Goal: Task Accomplishment & Management: Use online tool/utility

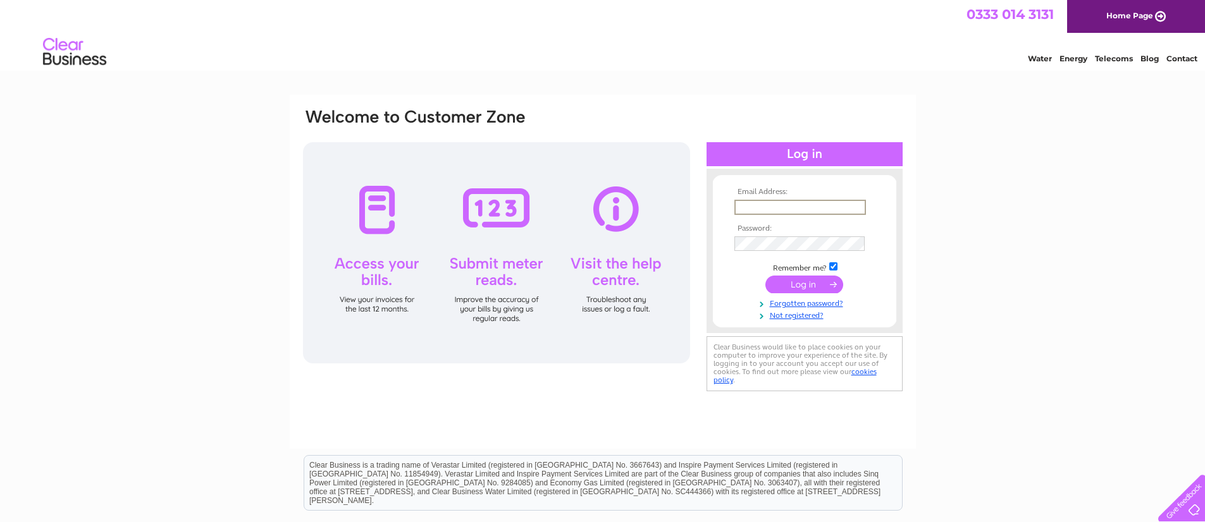
type input "info@cge-ltd.co.uk"
click at [814, 291] on td at bounding box center [804, 285] width 147 height 24
click at [814, 282] on input "submit" at bounding box center [804, 283] width 78 height 18
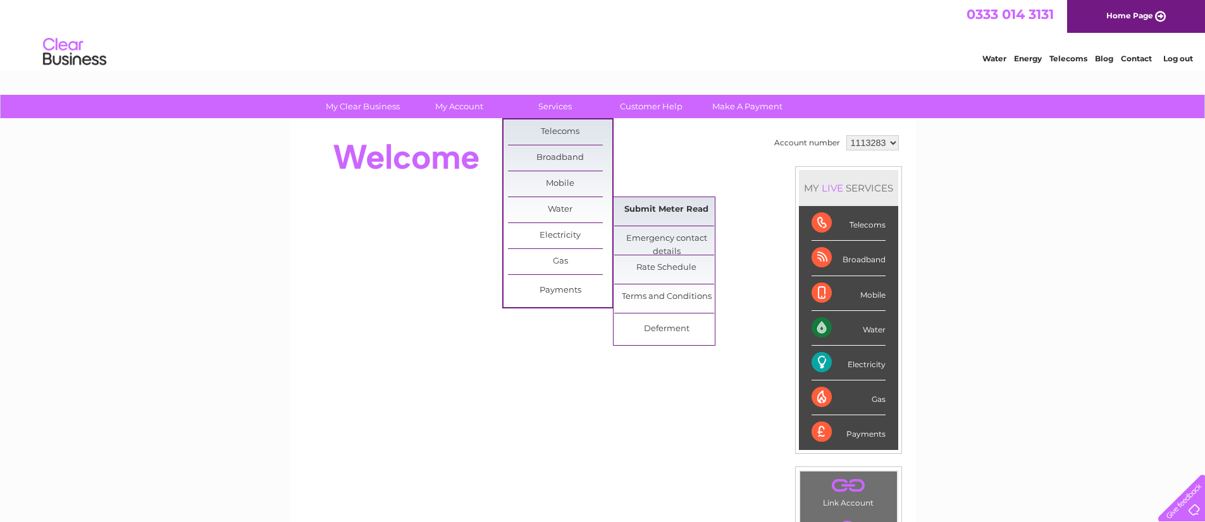
click at [659, 217] on link "Submit Meter Read" at bounding box center [666, 209] width 104 height 25
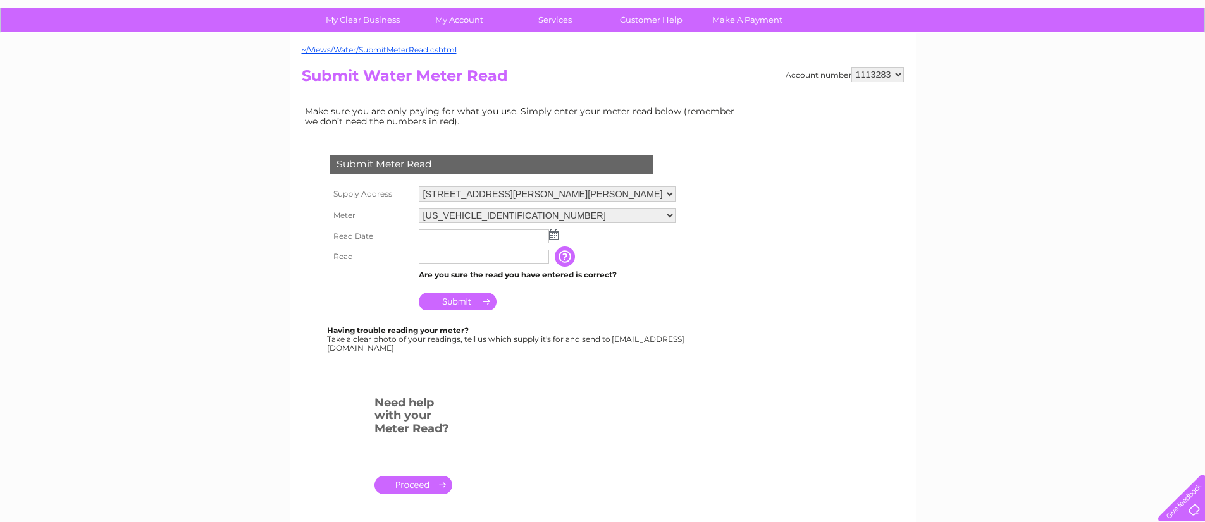
scroll to position [157, 0]
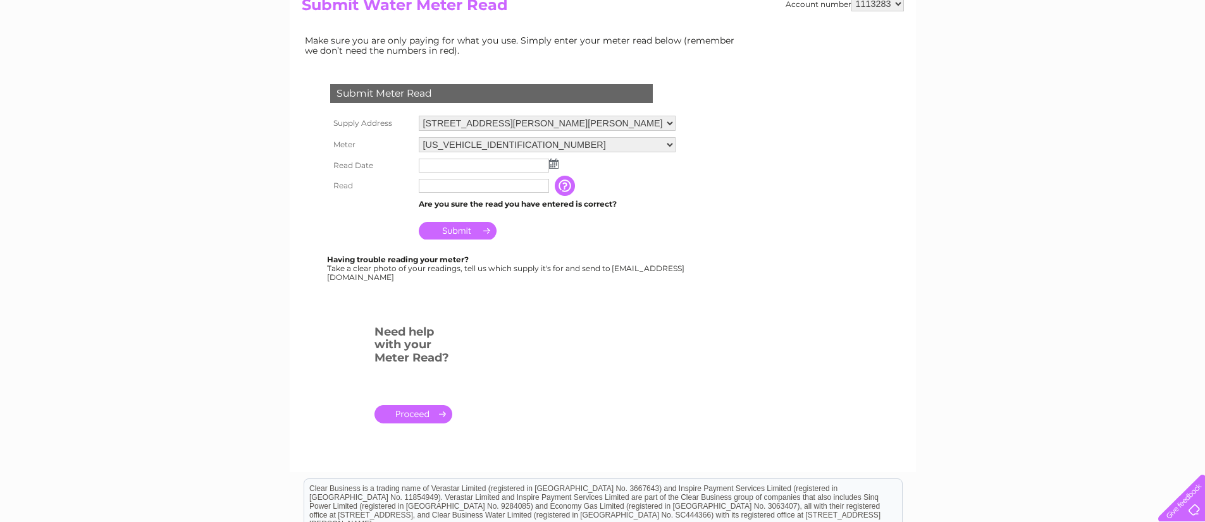
click at [446, 162] on input "text" at bounding box center [484, 166] width 130 height 14
click at [446, 162] on input "text" at bounding box center [485, 166] width 132 height 15
click at [551, 161] on img at bounding box center [553, 164] width 9 height 10
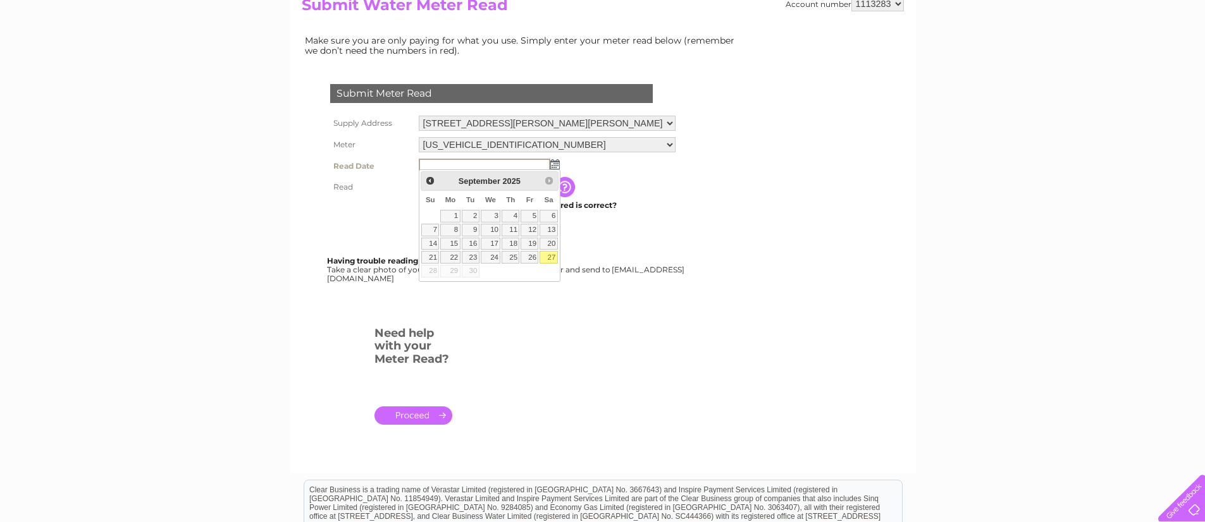
drag, startPoint x: 553, startPoint y: 259, endPoint x: 546, endPoint y: 254, distance: 8.8
click at [553, 259] on link "27" at bounding box center [548, 257] width 18 height 13
type input "[DATE]"
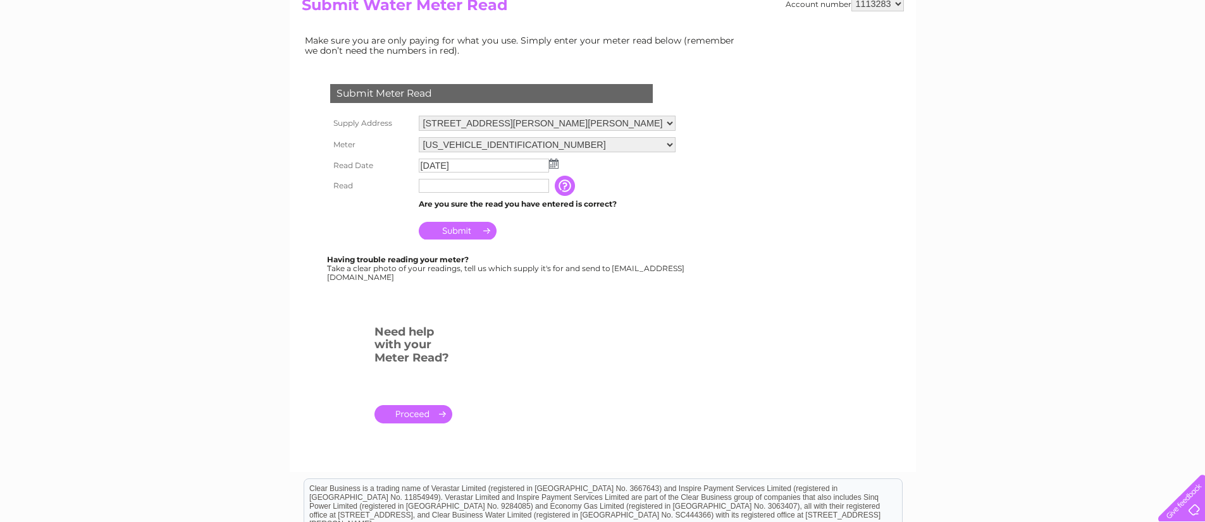
click at [455, 181] on input "text" at bounding box center [484, 186] width 130 height 14
click at [465, 235] on input "Submit" at bounding box center [458, 231] width 78 height 18
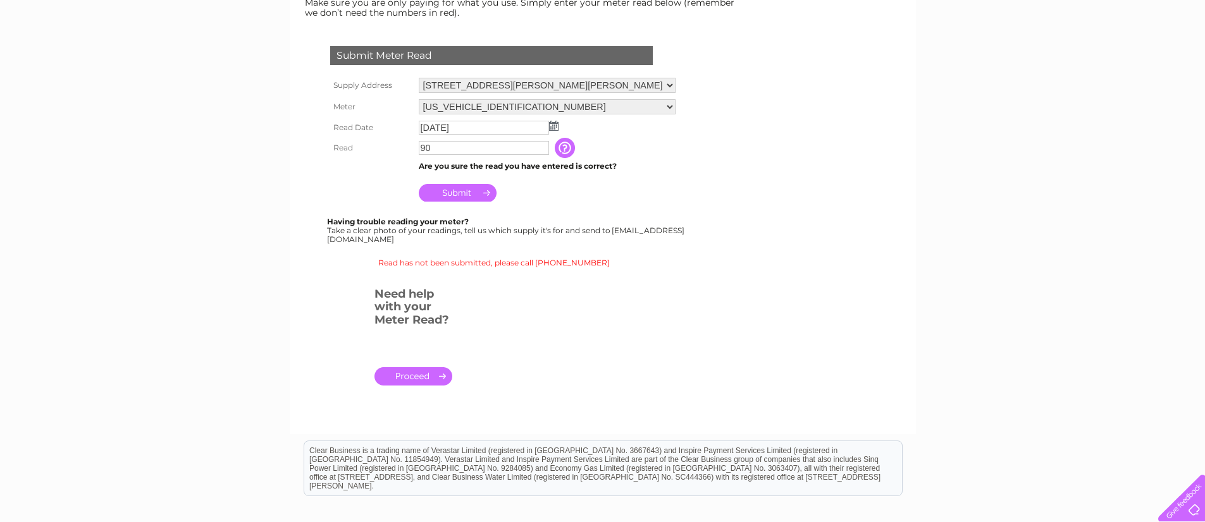
click at [472, 189] on input "Submit" at bounding box center [458, 193] width 78 height 18
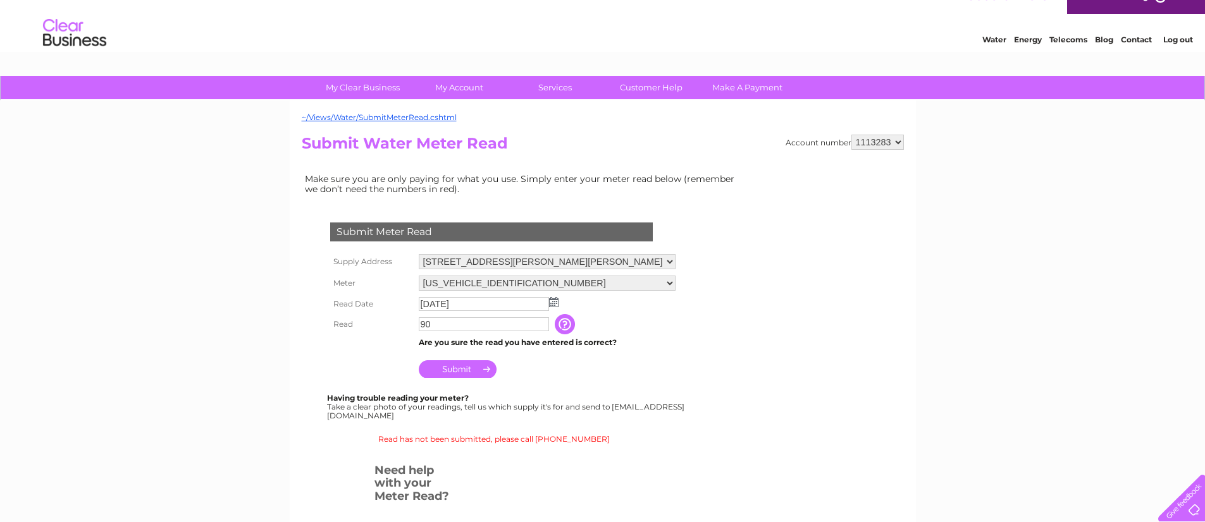
scroll to position [39, 0]
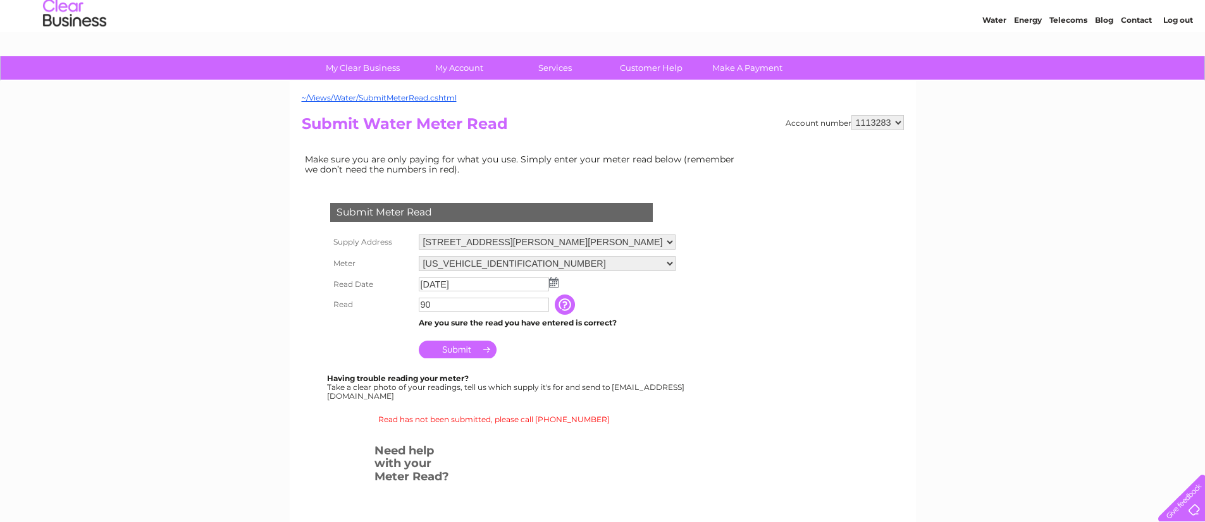
click at [485, 285] on input "2025/09/27" at bounding box center [484, 285] width 130 height 14
click at [558, 281] on img at bounding box center [554, 283] width 9 height 10
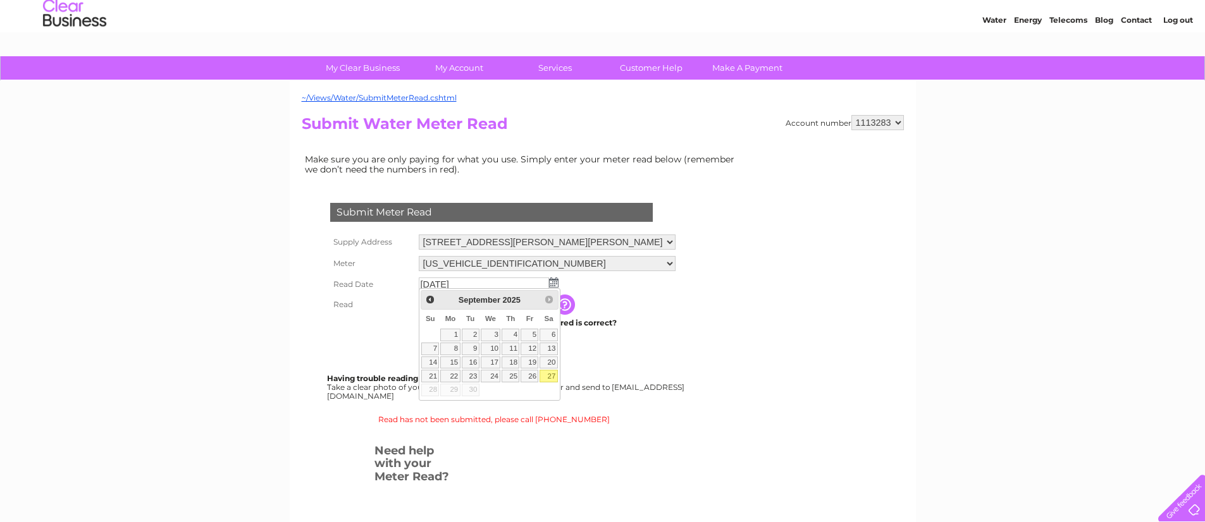
drag, startPoint x: 552, startPoint y: 376, endPoint x: 470, endPoint y: 354, distance: 85.1
click at [552, 376] on link "27" at bounding box center [548, 376] width 18 height 13
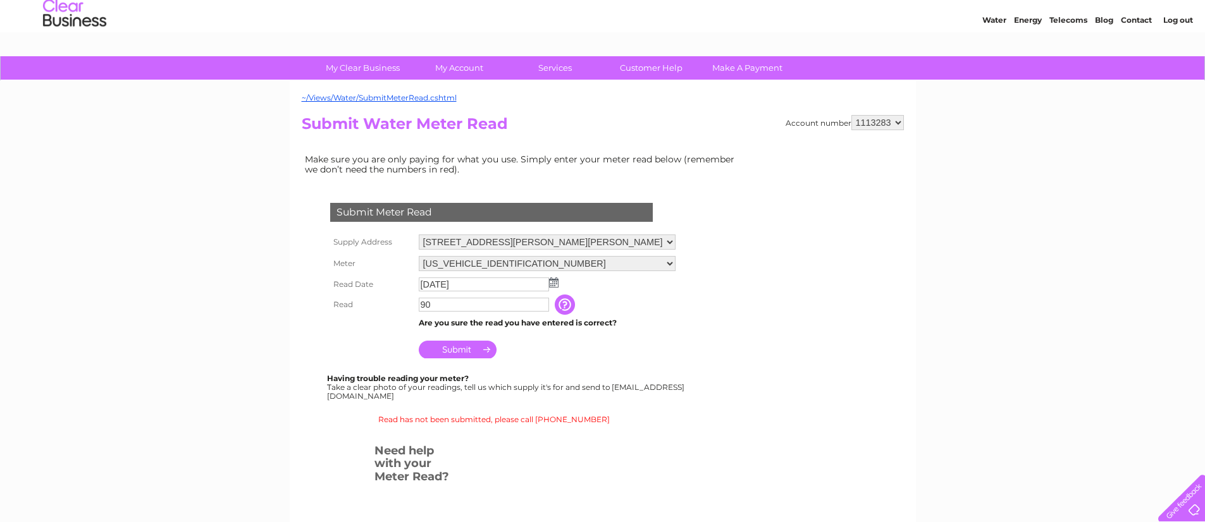
click at [435, 310] on td "90" at bounding box center [484, 305] width 139 height 20
click at [439, 303] on input "90" at bounding box center [484, 305] width 130 height 14
click at [565, 307] on input "button" at bounding box center [566, 305] width 23 height 20
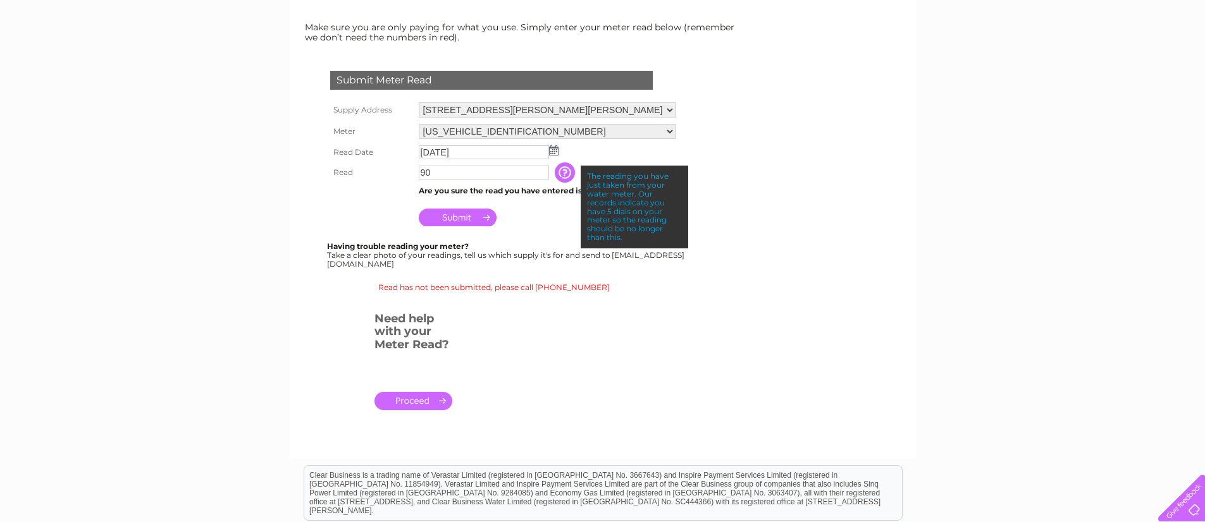
scroll to position [129, 0]
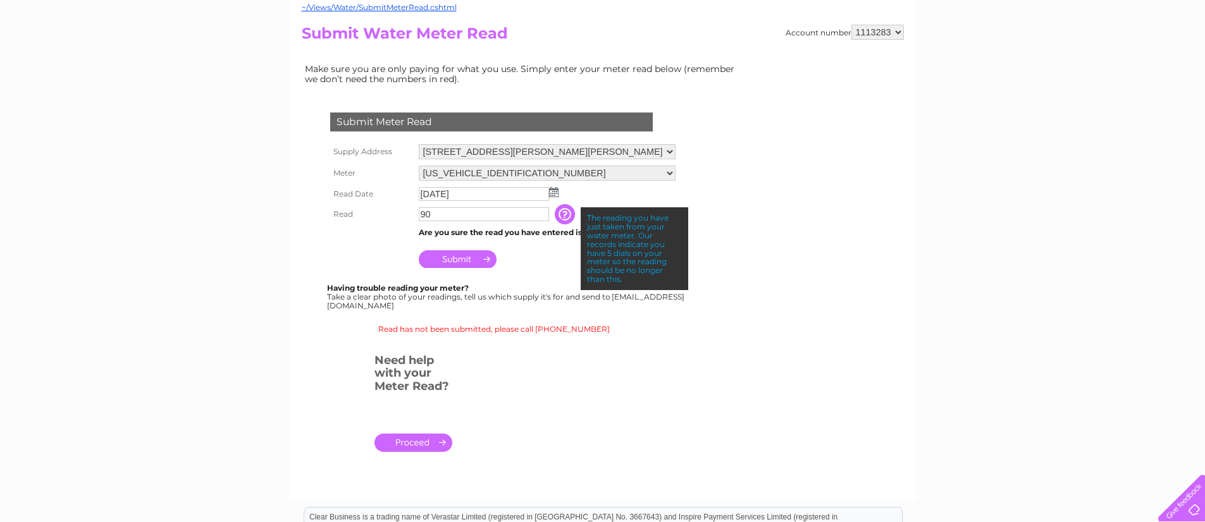
click at [457, 209] on input "90" at bounding box center [484, 214] width 130 height 14
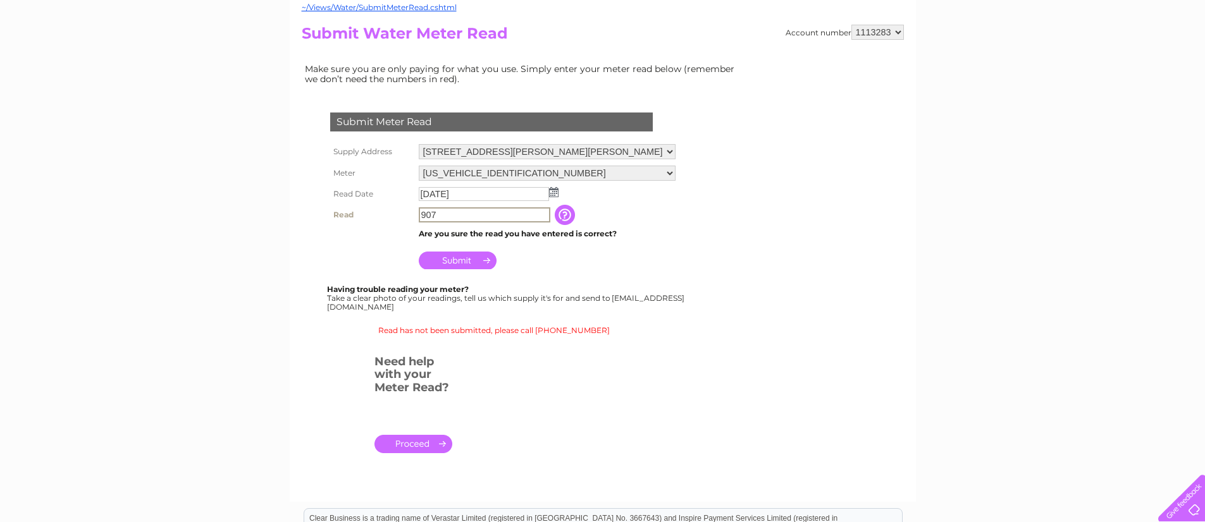
type input "90"
click at [465, 255] on input "Submit" at bounding box center [458, 261] width 78 height 18
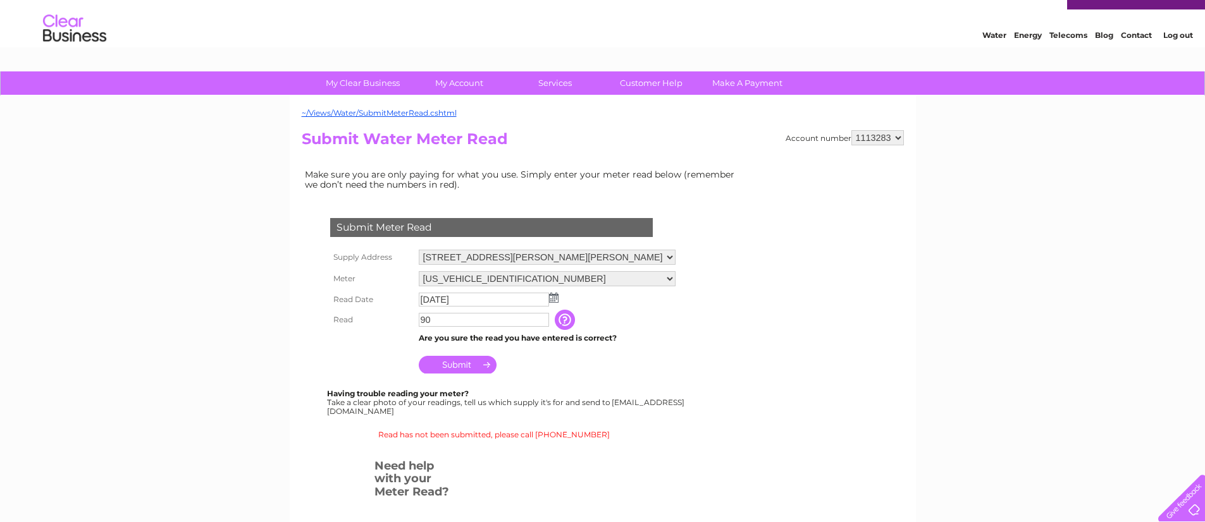
scroll to position [0, 0]
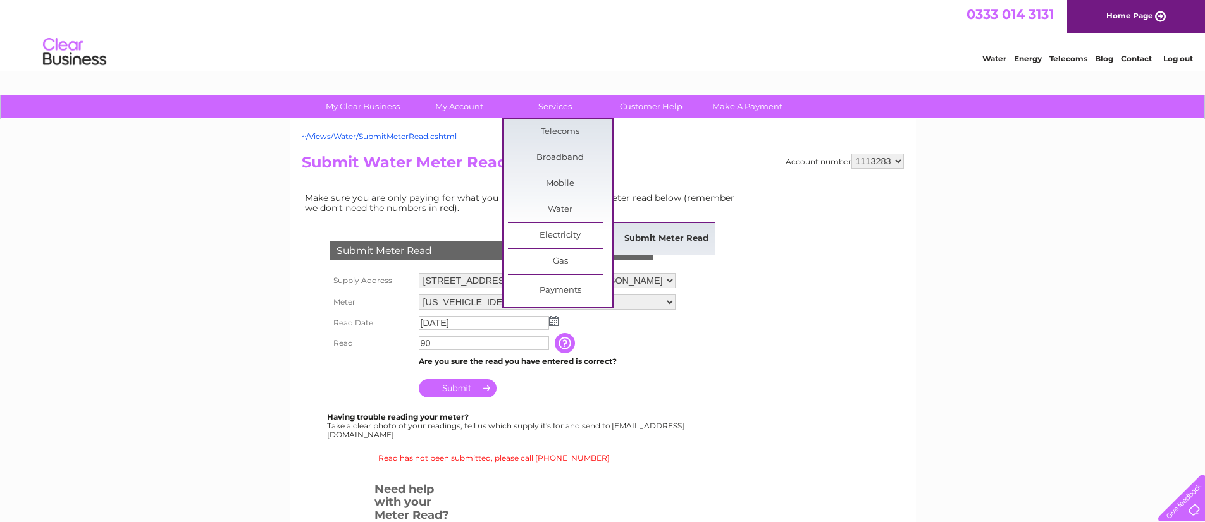
click at [672, 238] on link "Submit Meter Read" at bounding box center [666, 238] width 104 height 25
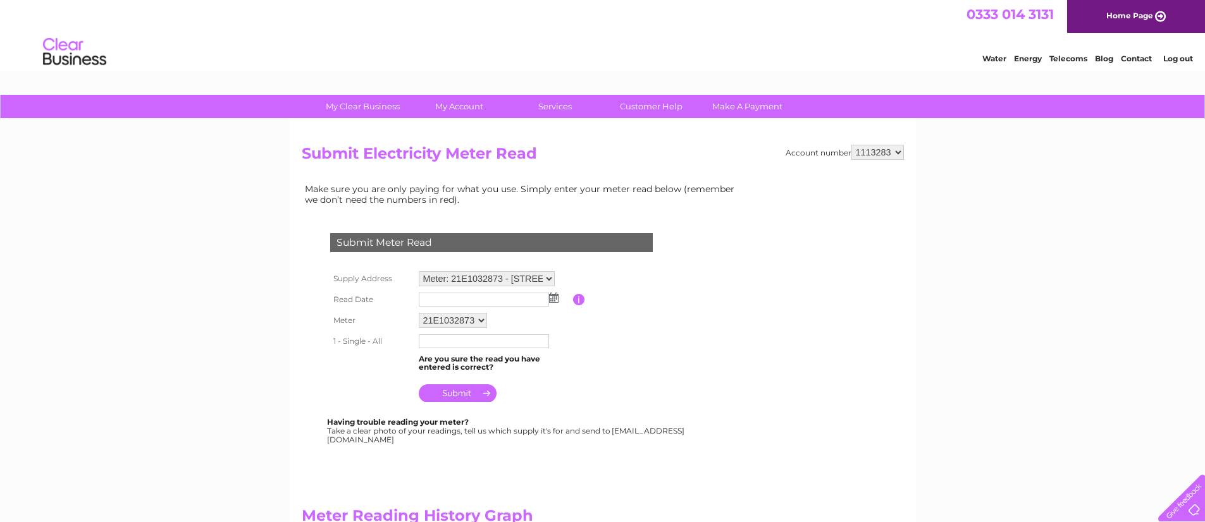
scroll to position [18, 0]
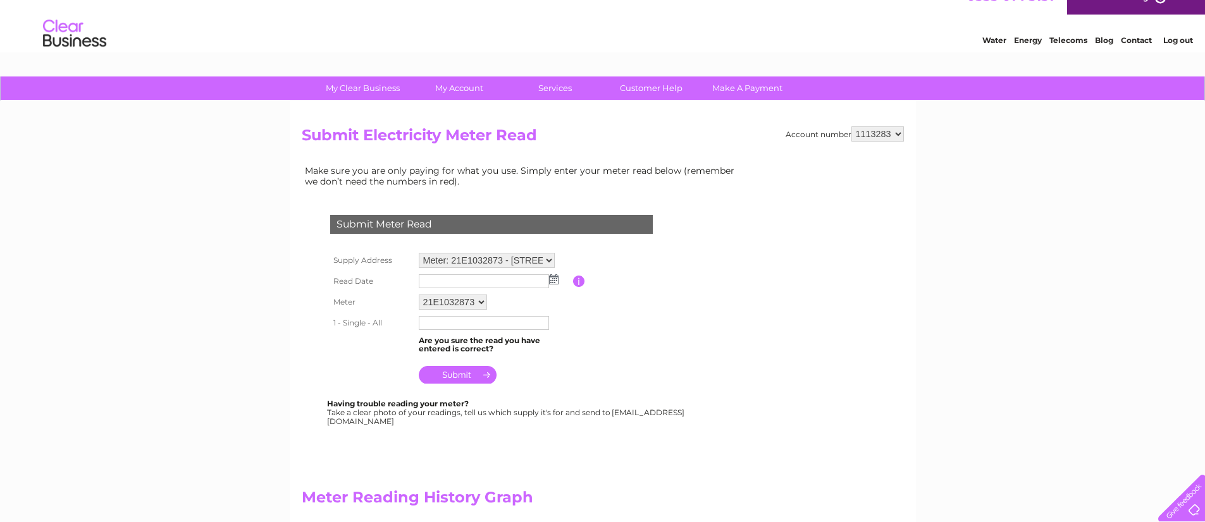
click at [555, 276] on img at bounding box center [553, 279] width 9 height 10
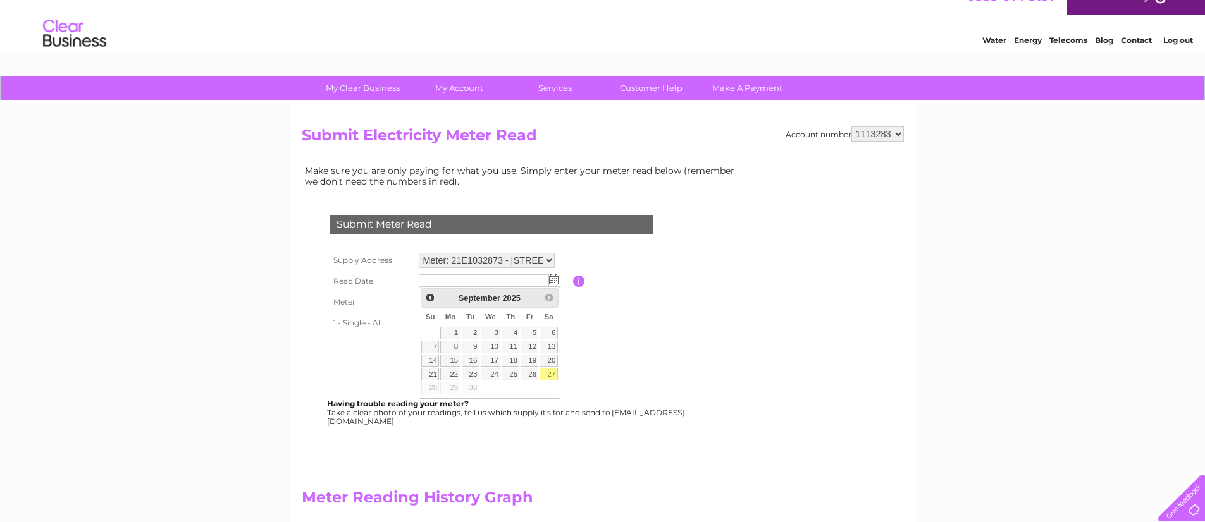
click at [551, 377] on link "27" at bounding box center [548, 374] width 18 height 13
type input "[DATE]"
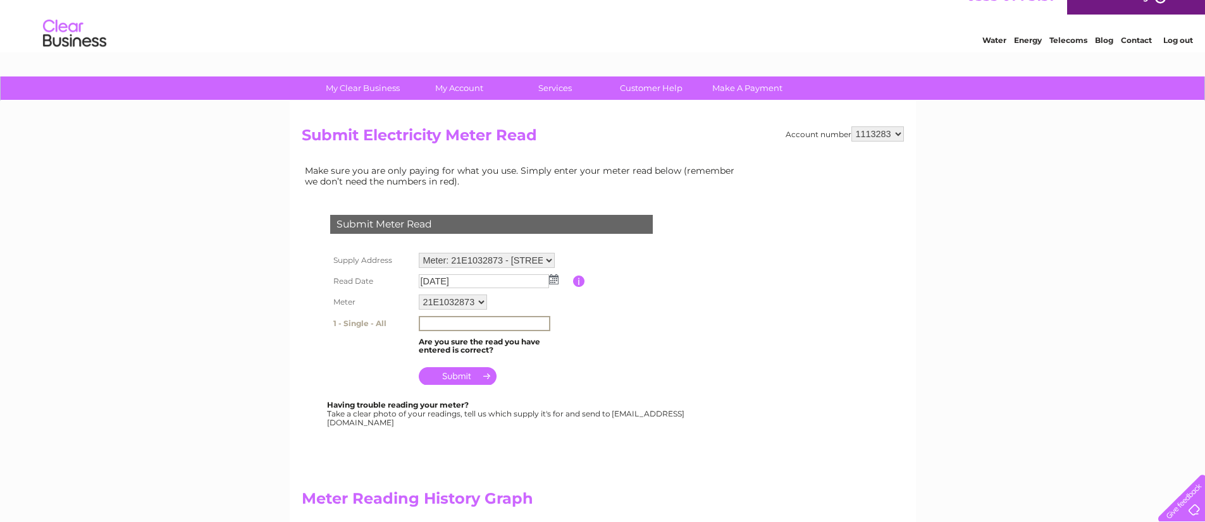
click at [459, 319] on input "text" at bounding box center [485, 323] width 132 height 15
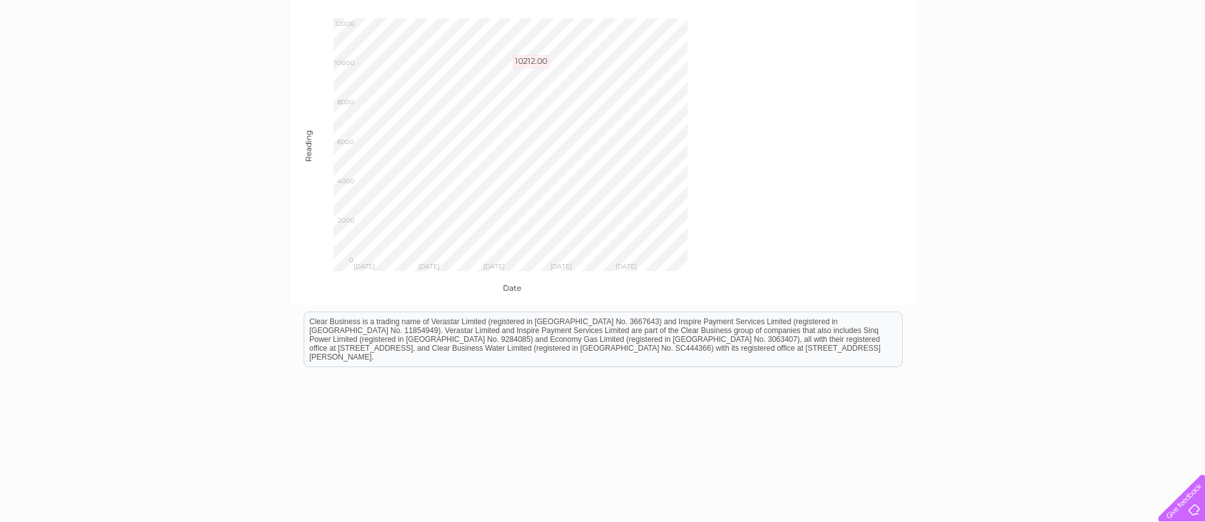
scroll to position [0, 0]
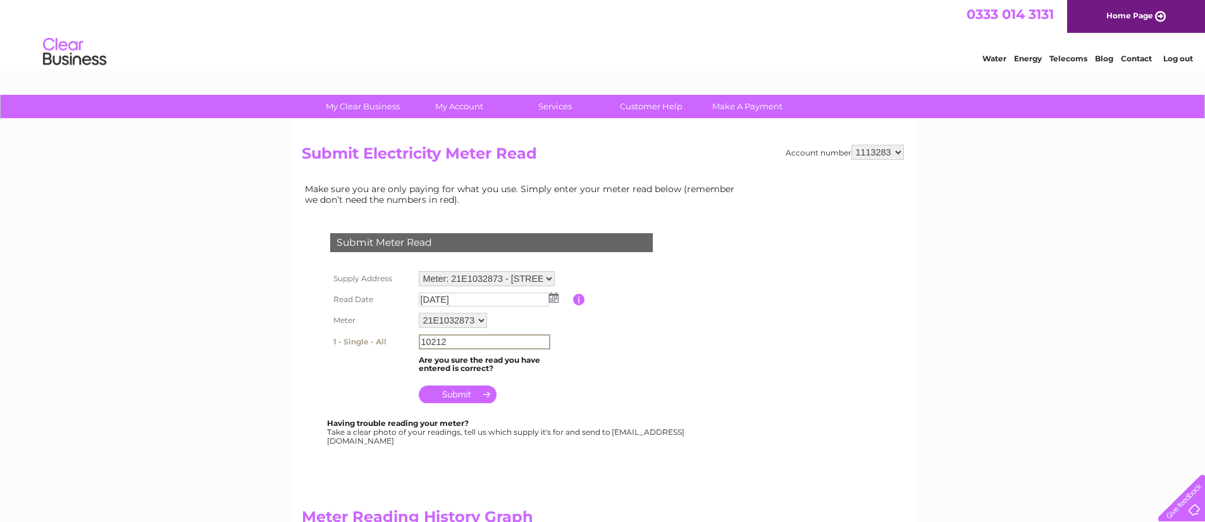
type input "10212"
click at [491, 393] on input "submit" at bounding box center [458, 393] width 78 height 18
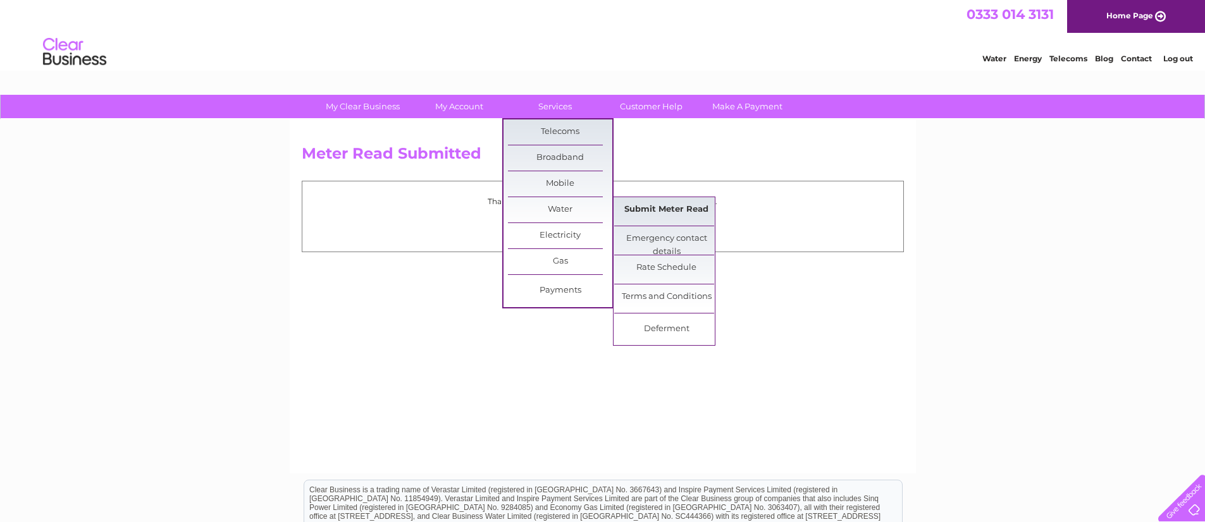
click at [639, 207] on link "Submit Meter Read" at bounding box center [666, 209] width 104 height 25
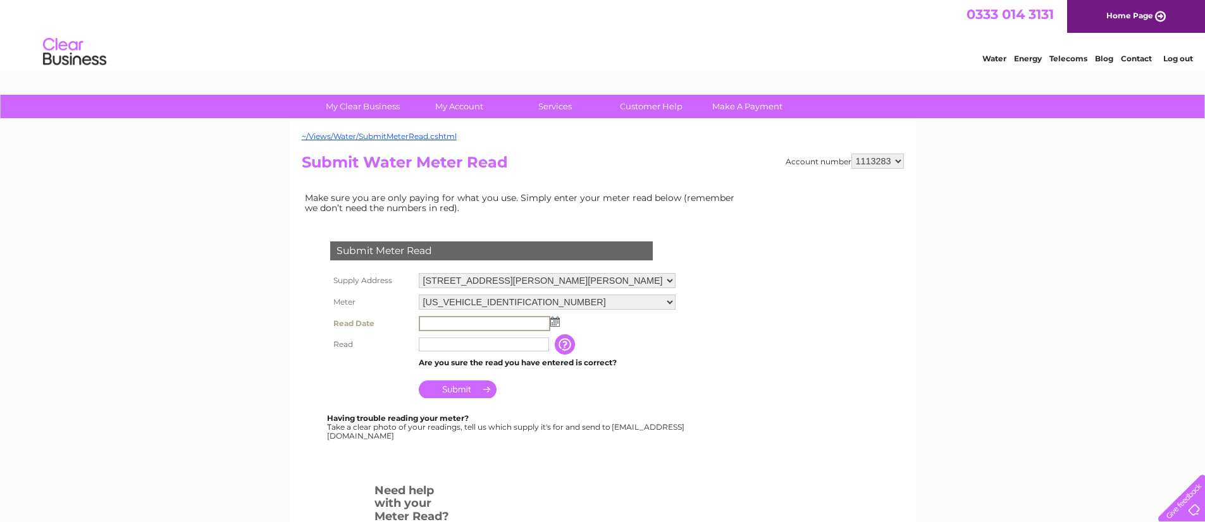
click at [445, 322] on input "text" at bounding box center [485, 323] width 132 height 15
click at [555, 321] on img at bounding box center [554, 322] width 9 height 10
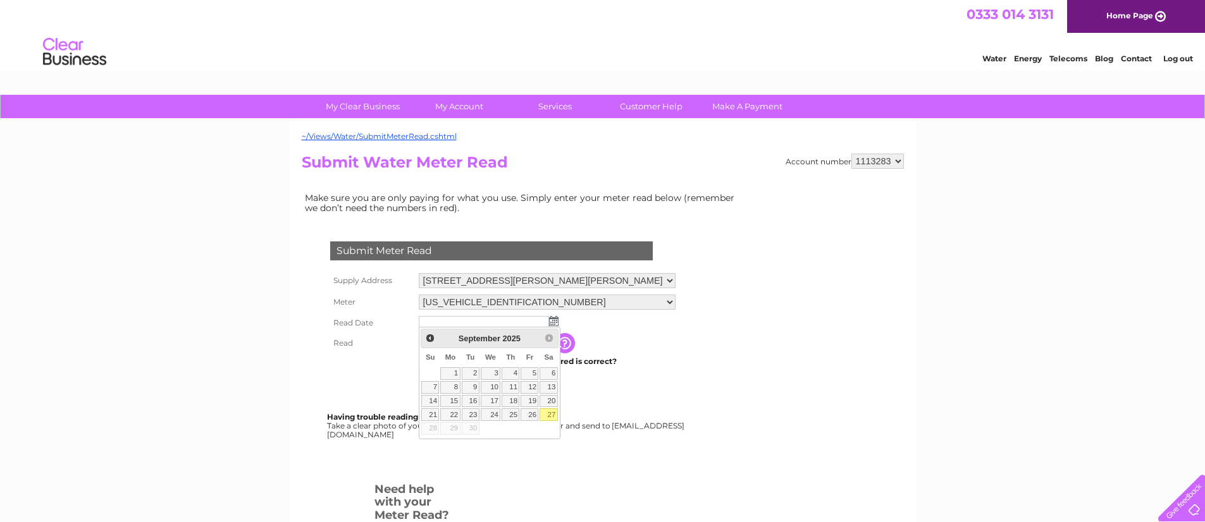
drag, startPoint x: 549, startPoint y: 416, endPoint x: 466, endPoint y: 369, distance: 96.0
click at [549, 415] on link "27" at bounding box center [548, 414] width 18 height 13
type input "2025/09/27"
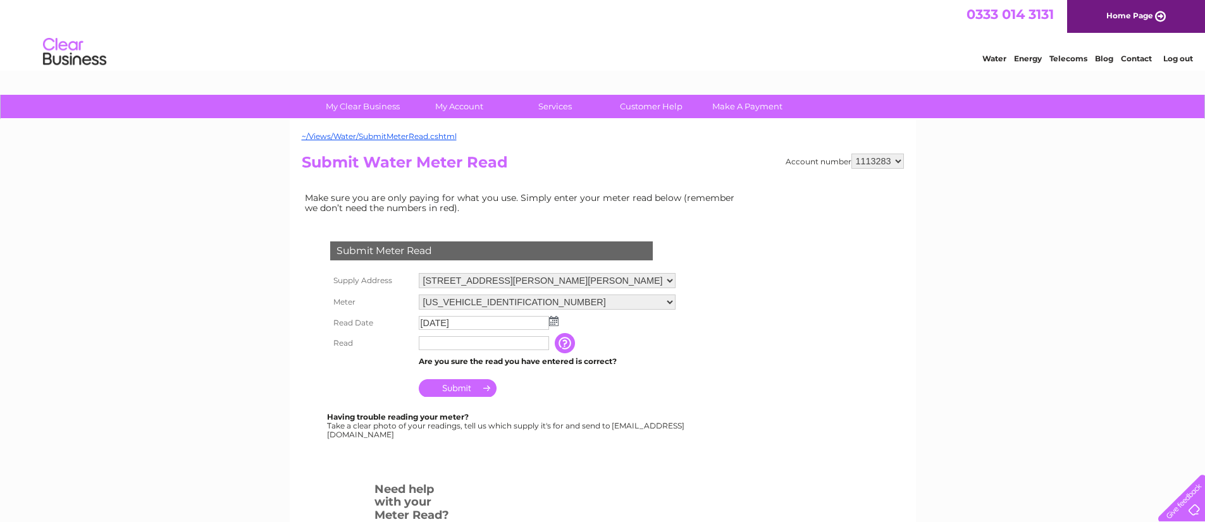
click at [446, 341] on input "text" at bounding box center [484, 343] width 130 height 14
type input "90"
click at [467, 393] on input "Submit" at bounding box center [458, 388] width 78 height 18
